Goal: Task Accomplishment & Management: Manage account settings

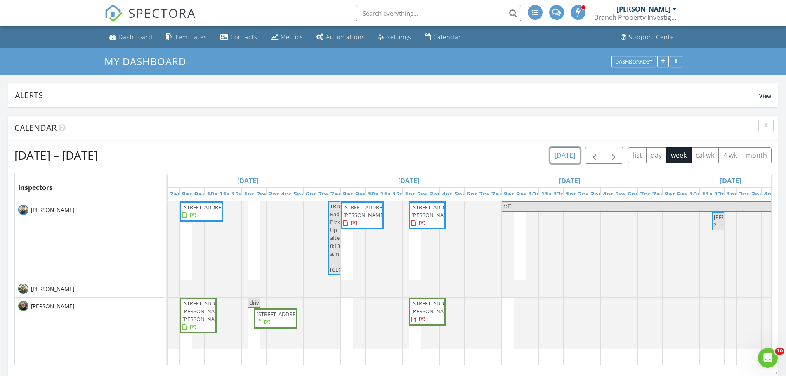
click at [562, 154] on button "today" at bounding box center [565, 155] width 30 height 16
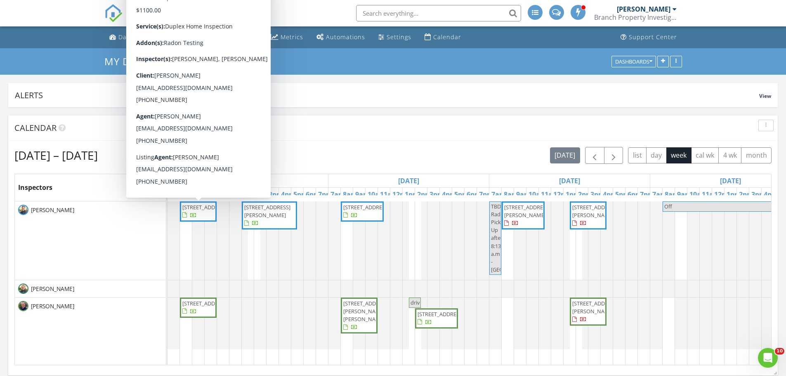
click at [201, 211] on span "215 Warwick St SE, Minneapolis 55414" at bounding box center [197, 211] width 33 height 16
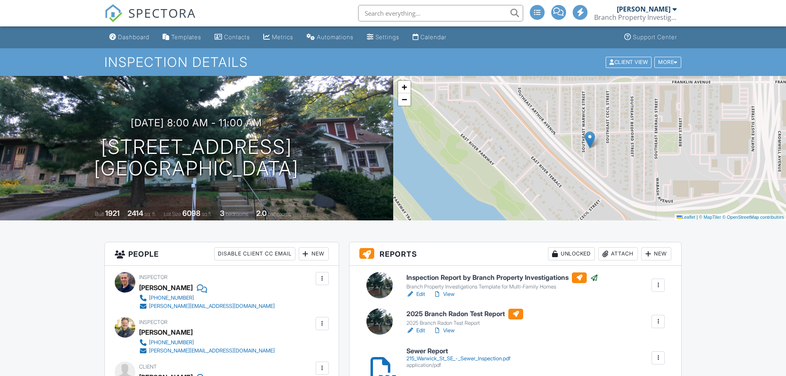
click at [460, 272] on h6 "Inspection Report by Branch Property Investigations" at bounding box center [502, 277] width 192 height 11
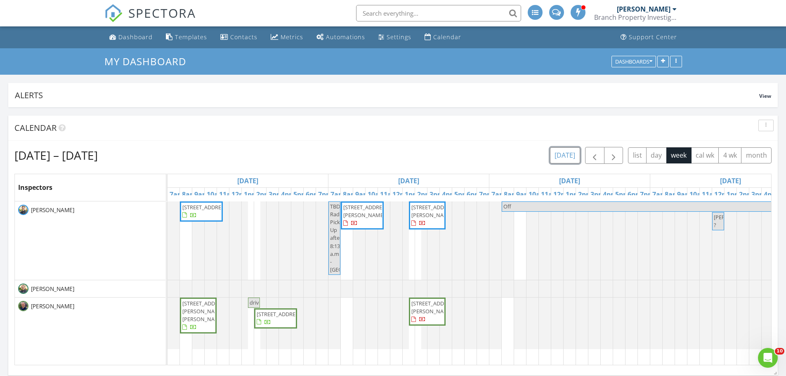
click at [561, 153] on button "today" at bounding box center [565, 155] width 30 height 16
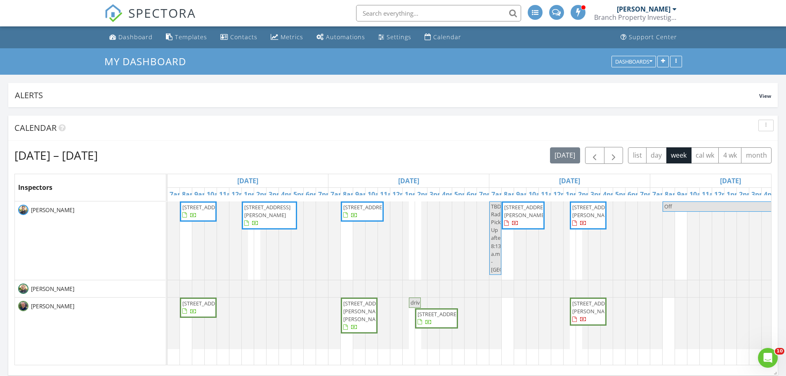
click at [267, 214] on span "2048 Portland Ave, Saint Paul 55104" at bounding box center [267, 210] width 46 height 15
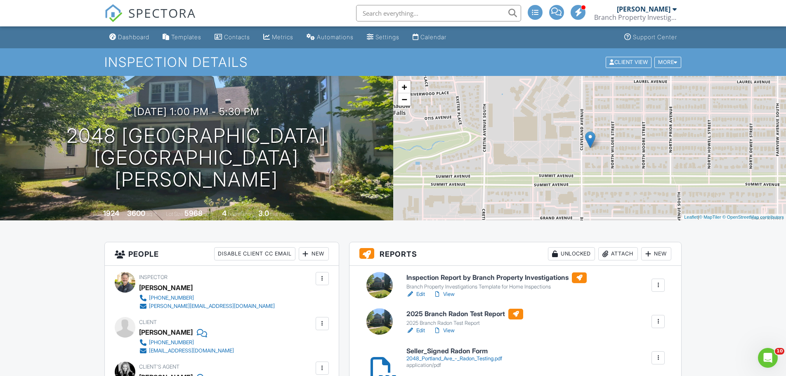
click at [444, 276] on h6 "Inspection Report by Branch Property Investigations" at bounding box center [496, 277] width 180 height 11
